Goal: Communication & Community: Answer question/provide support

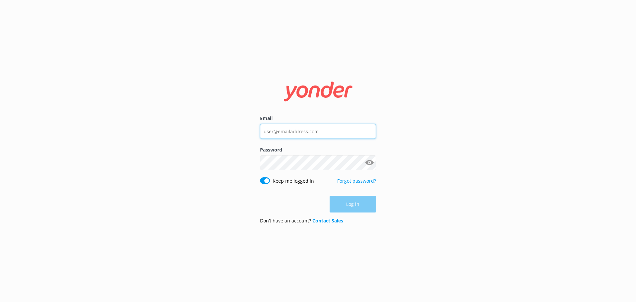
type input "[EMAIL_ADDRESS][DOMAIN_NAME]"
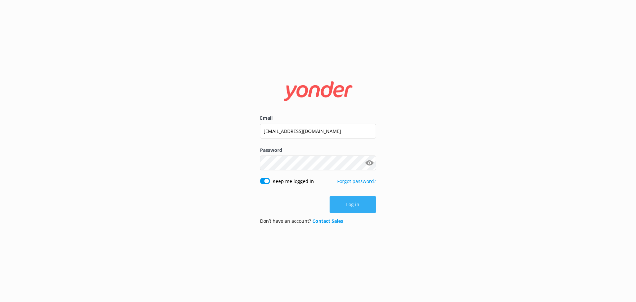
click at [315, 198] on button "Log in" at bounding box center [353, 204] width 46 height 17
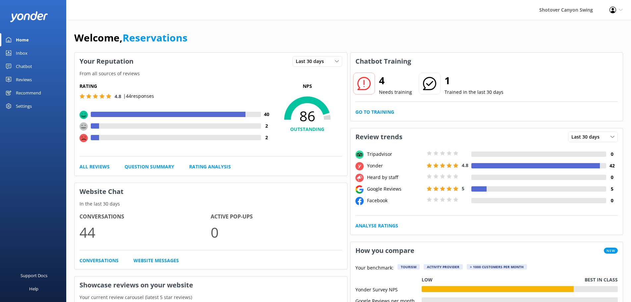
click at [17, 49] on div "Inbox" at bounding box center [22, 52] width 12 height 13
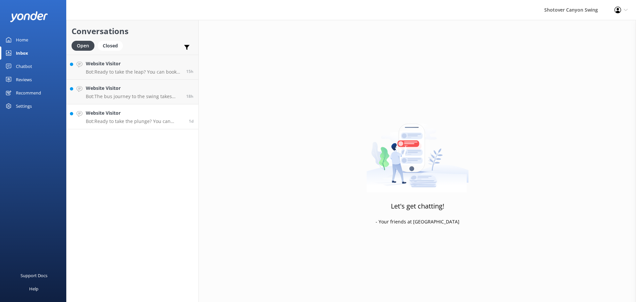
click at [127, 122] on p "Bot: Ready to take the plunge? You can check availability and book your swing o…" at bounding box center [135, 121] width 98 height 6
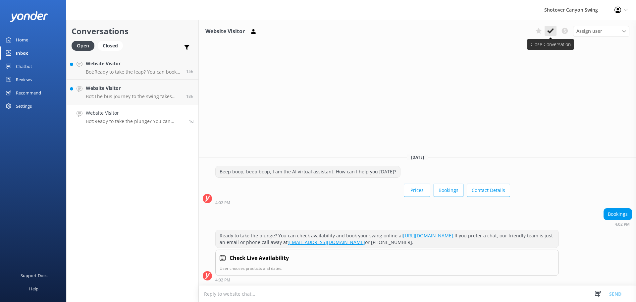
click at [315, 29] on icon at bounding box center [550, 30] width 7 height 7
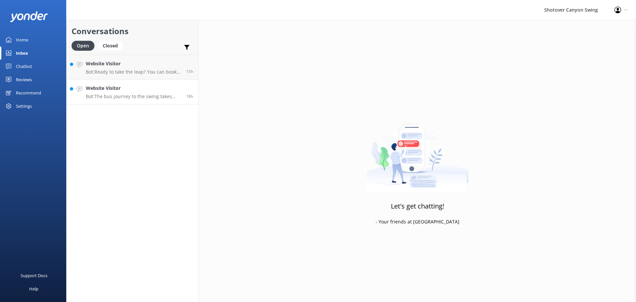
click at [123, 96] on p "Bot: The bus journey to the swing takes about 10-15 minutes from town. Just eno…" at bounding box center [133, 96] width 95 height 6
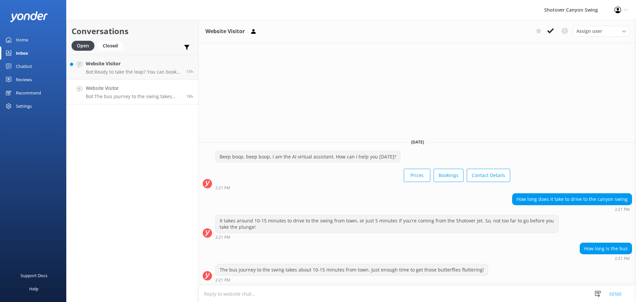
click at [315, 25] on div "Website Visitor Assign user [PERSON_NAME] [PERSON_NAME] Reservations [PERSON_NA…" at bounding box center [417, 31] width 437 height 23
click at [315, 30] on use at bounding box center [550, 30] width 7 height 5
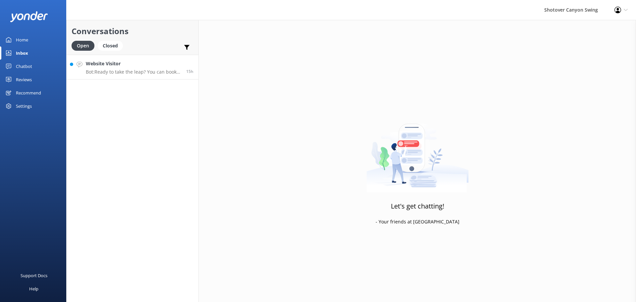
click at [128, 73] on p "Bot: Ready to take the leap? You can book for 2 people online at [URL][DOMAIN_N…" at bounding box center [133, 72] width 95 height 6
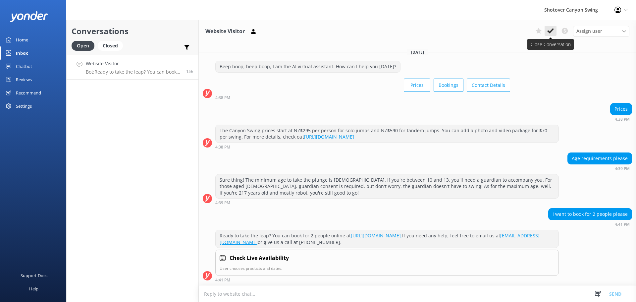
click at [315, 30] on icon at bounding box center [550, 30] width 7 height 7
